Goal: Information Seeking & Learning: Learn about a topic

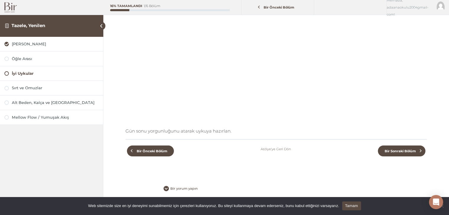
scroll to position [110, 0]
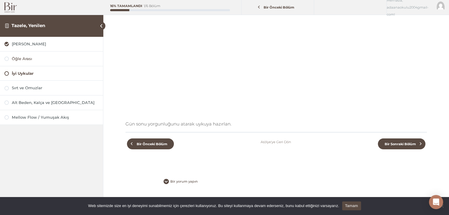
click at [7, 58] on div at bounding box center [6, 59] width 4 height 4
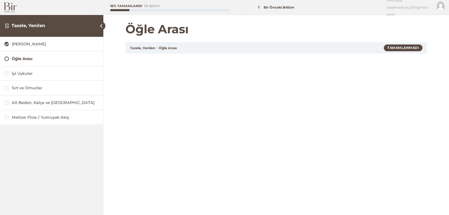
click at [6, 58] on div at bounding box center [6, 59] width 4 height 4
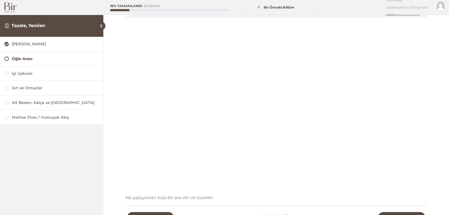
scroll to position [89, 0]
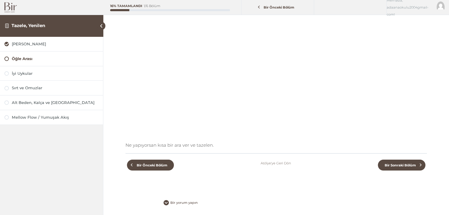
click at [7, 59] on div at bounding box center [6, 59] width 4 height 4
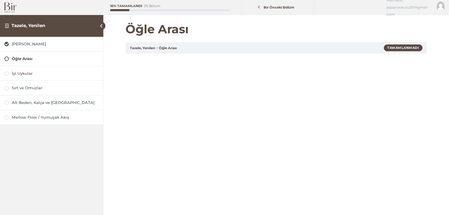
click at [8, 75] on div at bounding box center [6, 73] width 4 height 4
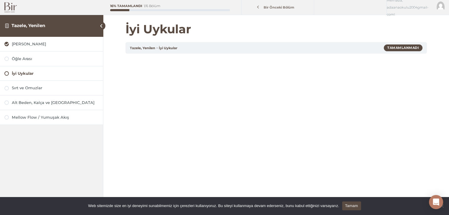
click at [279, 6] on span "Bir Önceki Bölüm" at bounding box center [278, 7] width 37 height 4
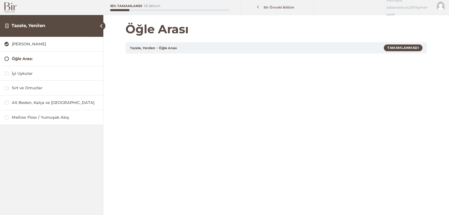
click at [272, 7] on span "Bir Önceki Bölüm" at bounding box center [278, 7] width 37 height 4
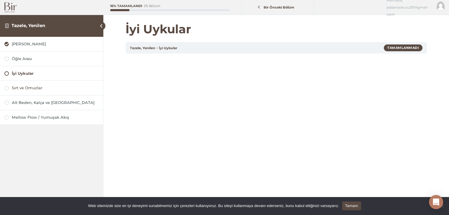
click at [24, 88] on div "Sırt ve Omuzlar" at bounding box center [55, 88] width 87 height 6
click at [26, 104] on div "Alt Beden, Kalça ve [GEOGRAPHIC_DATA]" at bounding box center [55, 103] width 87 height 6
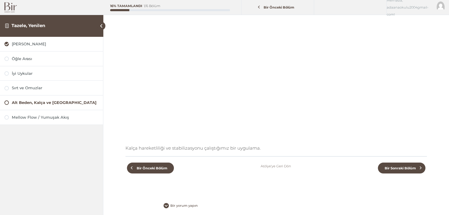
scroll to position [89, 0]
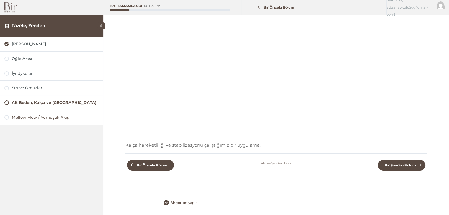
click at [12, 117] on div "Mellow Flow / Yumuşak Akış" at bounding box center [55, 118] width 87 height 6
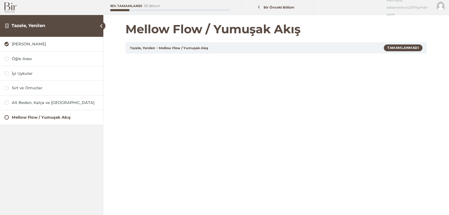
scroll to position [89, 0]
